Goal: Information Seeking & Learning: Learn about a topic

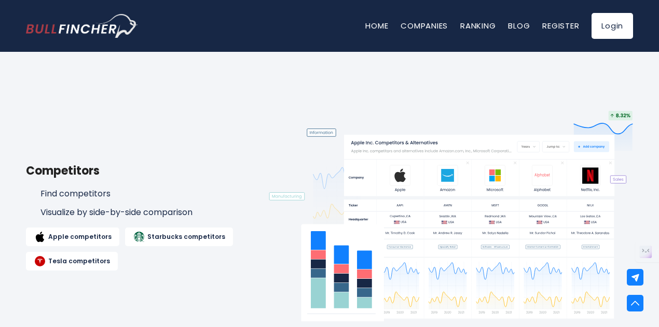
scroll to position [1123, 0]
click at [67, 196] on li "Find competitors" at bounding box center [137, 193] width 222 height 11
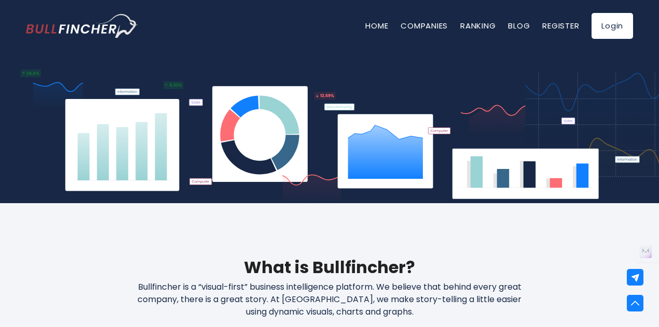
scroll to position [0, 0]
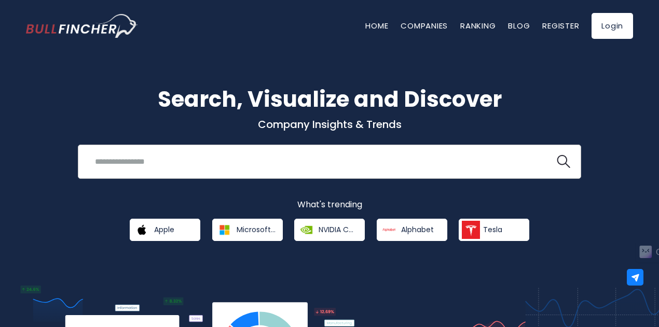
click at [379, 163] on input "search" at bounding box center [316, 161] width 455 height 19
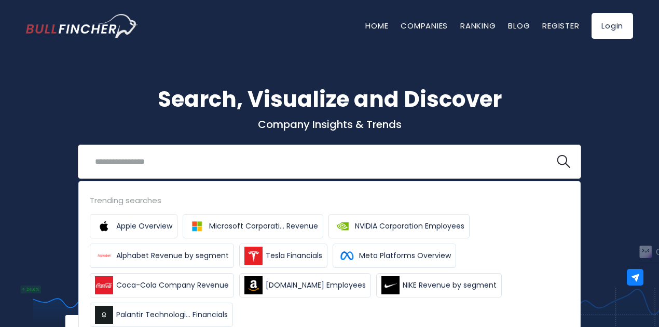
type input "*"
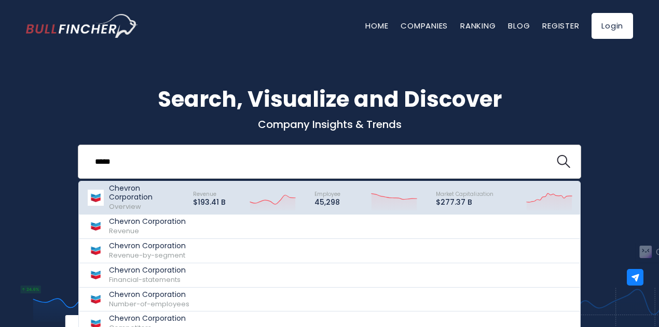
type input "*****"
click at [178, 209] on div "Chevron Corporation Overview" at bounding box center [146, 197] width 75 height 27
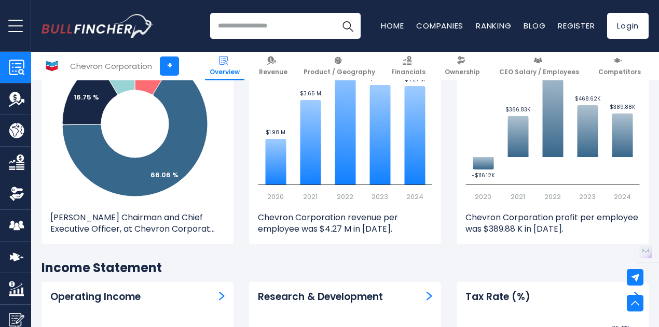
scroll to position [1487, 0]
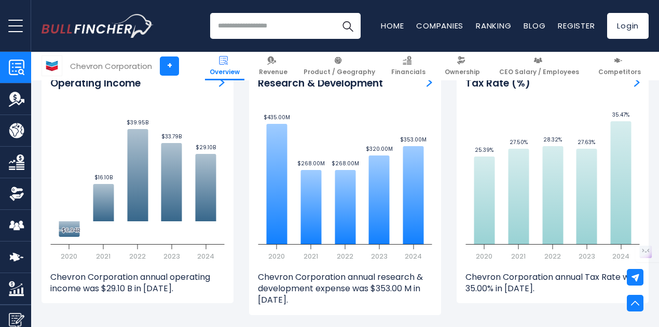
click at [6, 106] on link "Revenue" at bounding box center [15, 99] width 31 height 31
click at [9, 102] on img "Company Revenue" at bounding box center [17, 99] width 16 height 16
